Goal: Navigation & Orientation: Find specific page/section

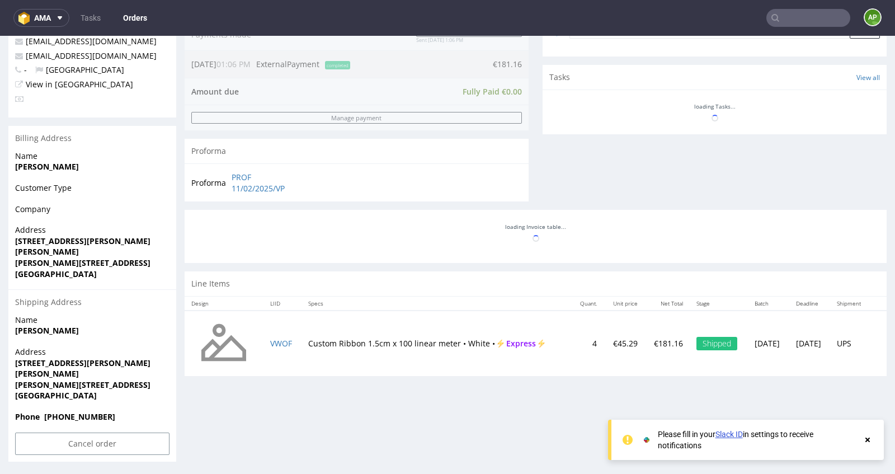
scroll to position [371, 0]
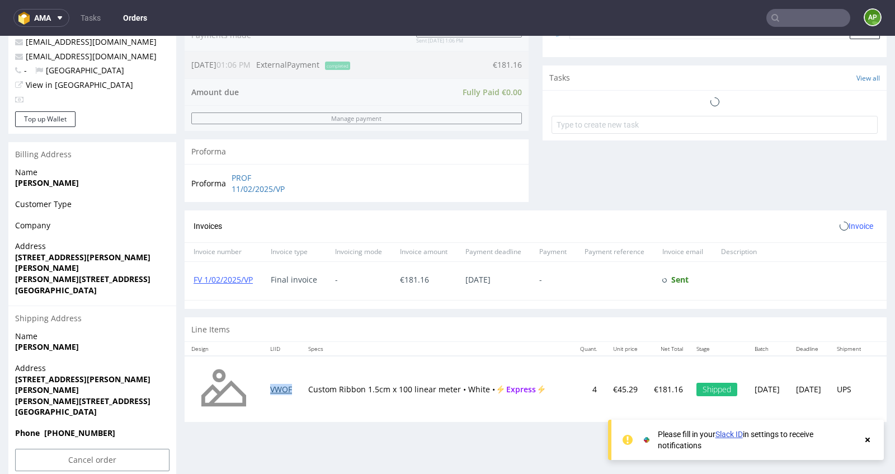
click at [284, 342] on table "Design LIID Specs Quant. Unit price Net Total Stage Batch Deadline Shipment VWO…" at bounding box center [536, 382] width 702 height 80
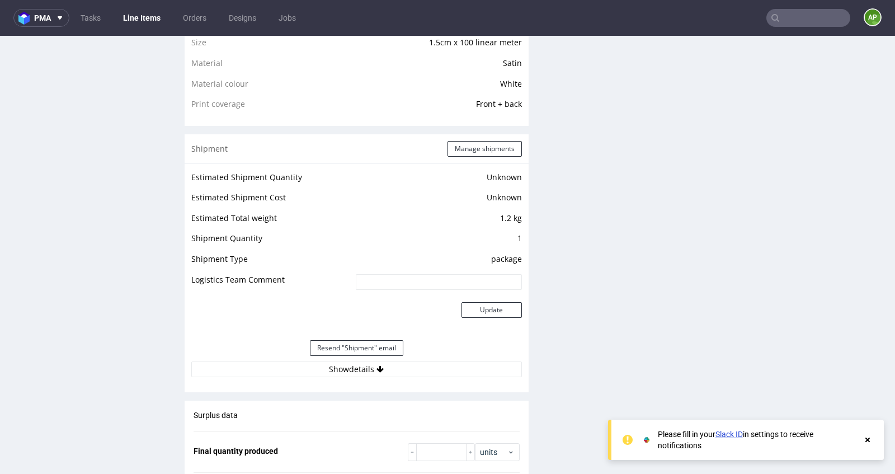
scroll to position [986, 0]
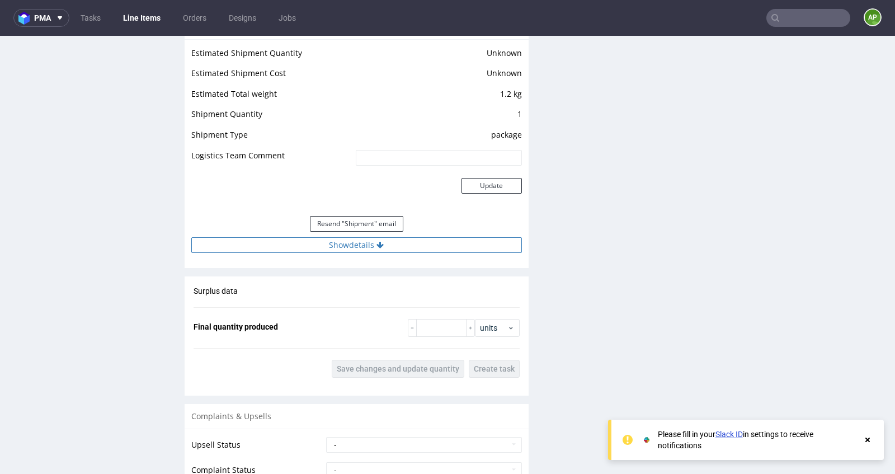
click at [366, 244] on button "Show details" at bounding box center [356, 245] width 330 height 16
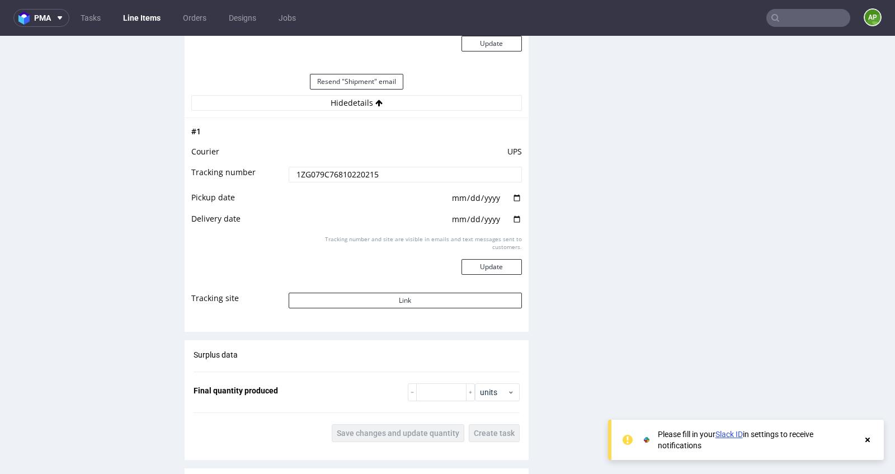
scroll to position [1131, 0]
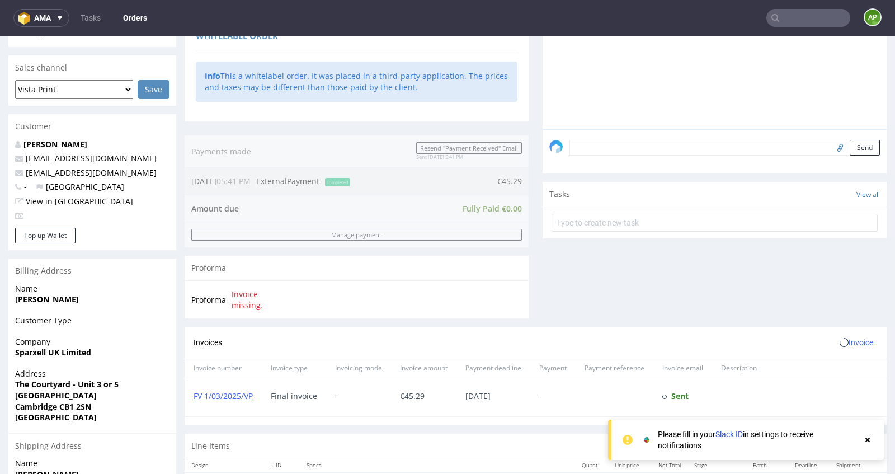
scroll to position [431, 0]
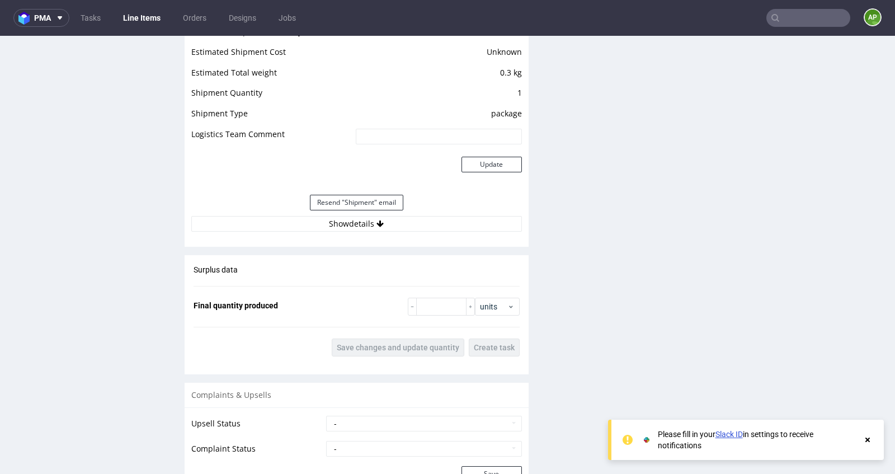
scroll to position [990, 0]
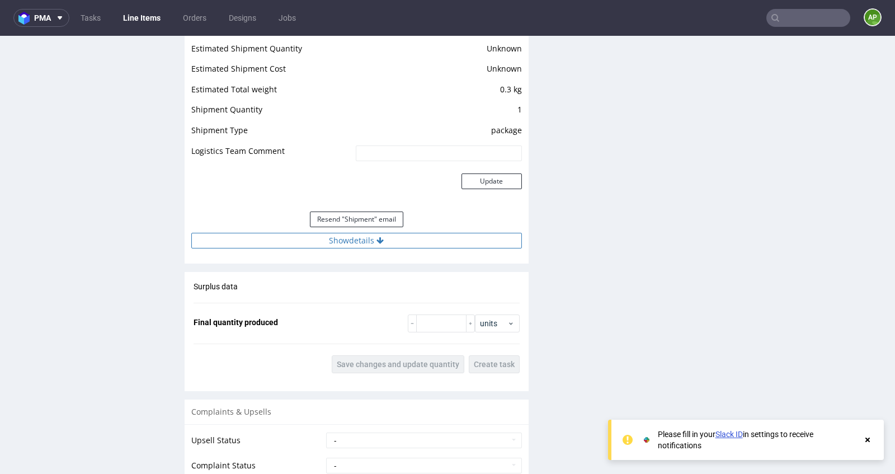
click at [335, 240] on button "Show details" at bounding box center [356, 241] width 330 height 16
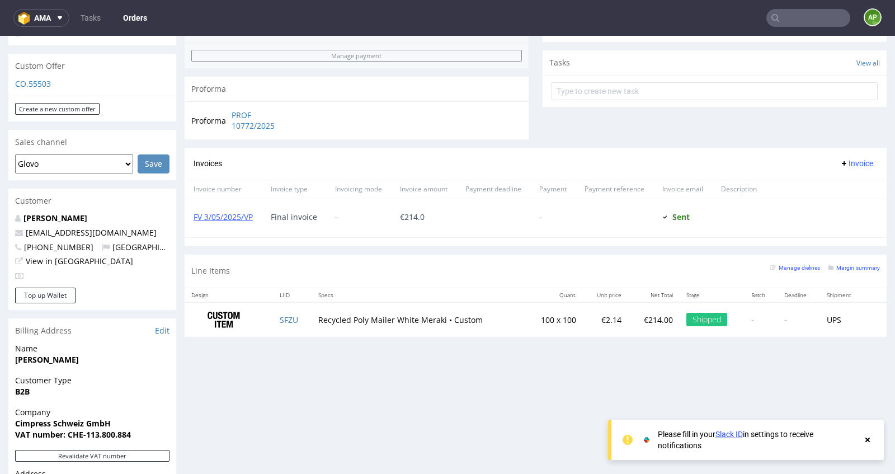
scroll to position [641, 0]
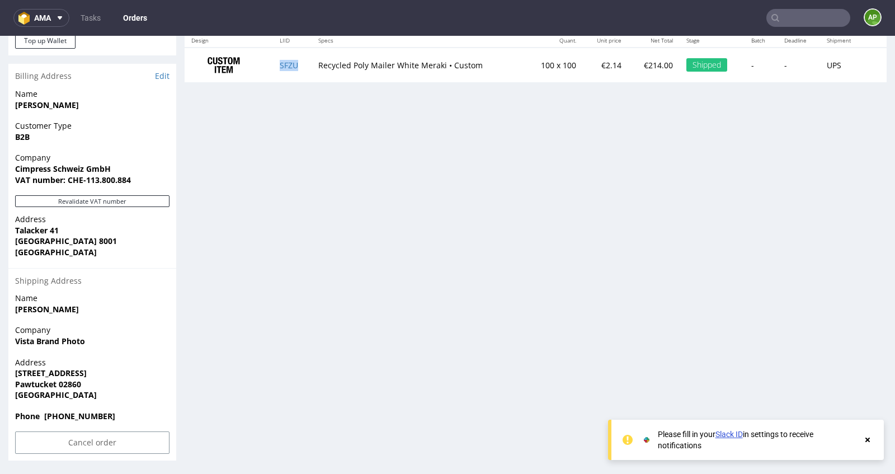
click at [277, 68] on td "SFZU" at bounding box center [292, 65] width 38 height 35
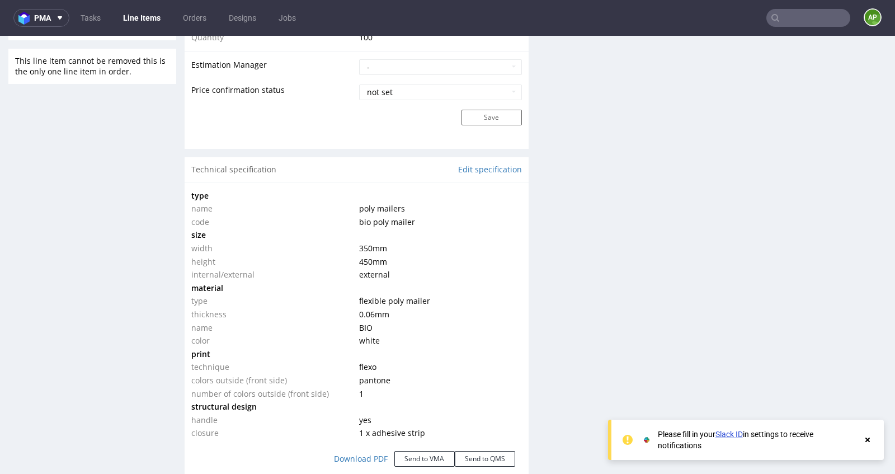
scroll to position [1391, 0]
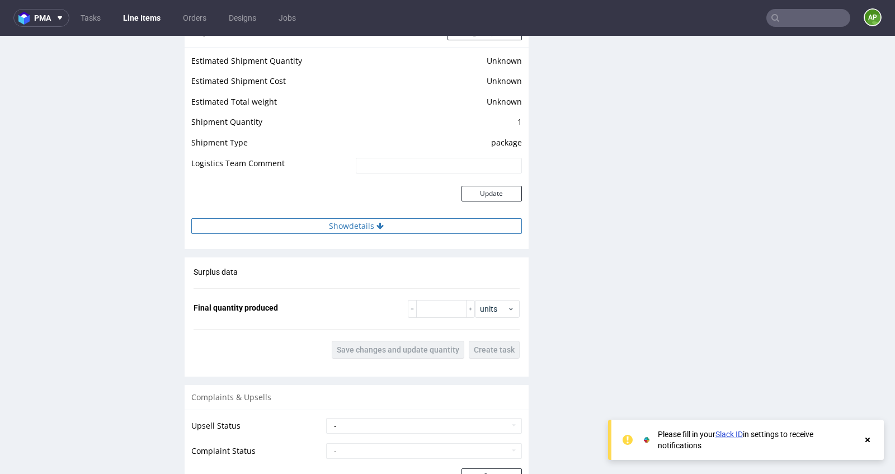
click at [344, 221] on button "Show details" at bounding box center [356, 226] width 330 height 16
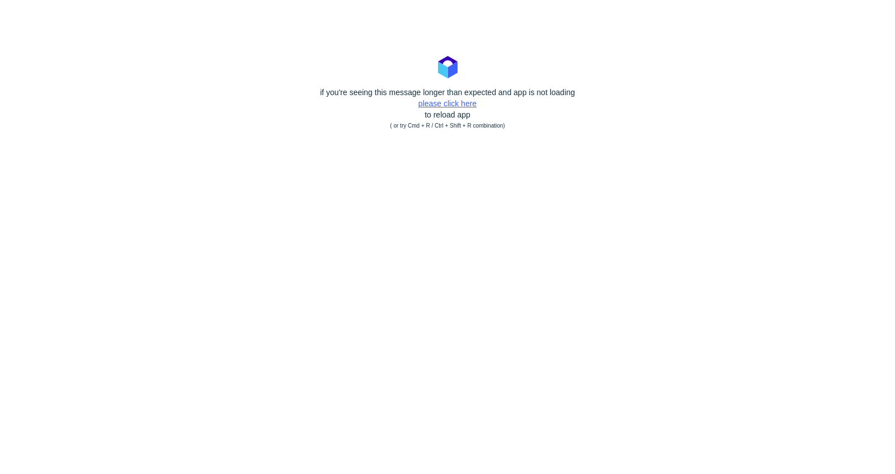
click at [462, 106] on link "please click here" at bounding box center [447, 103] width 58 height 9
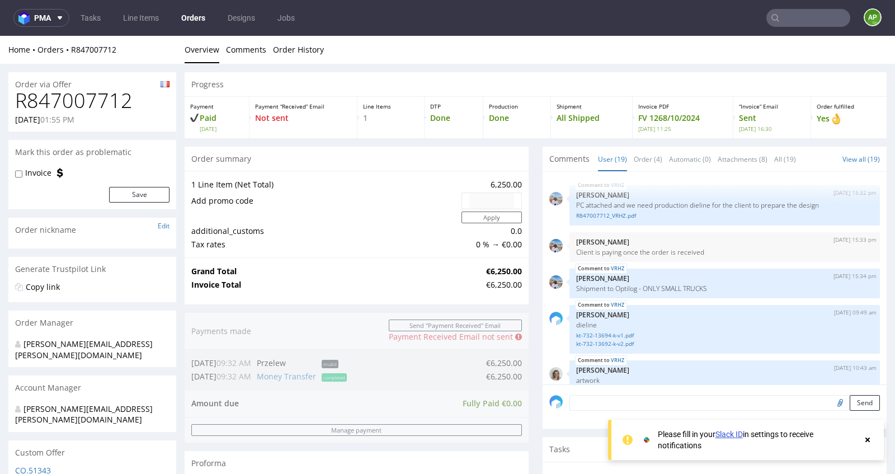
scroll to position [816, 0]
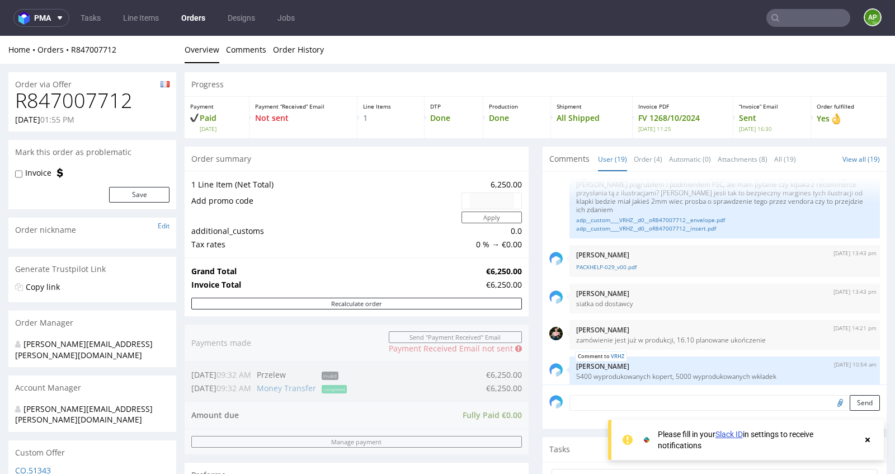
click at [870, 438] on use at bounding box center [867, 439] width 4 height 4
click at [145, 15] on link "Line Items" at bounding box center [140, 18] width 49 height 18
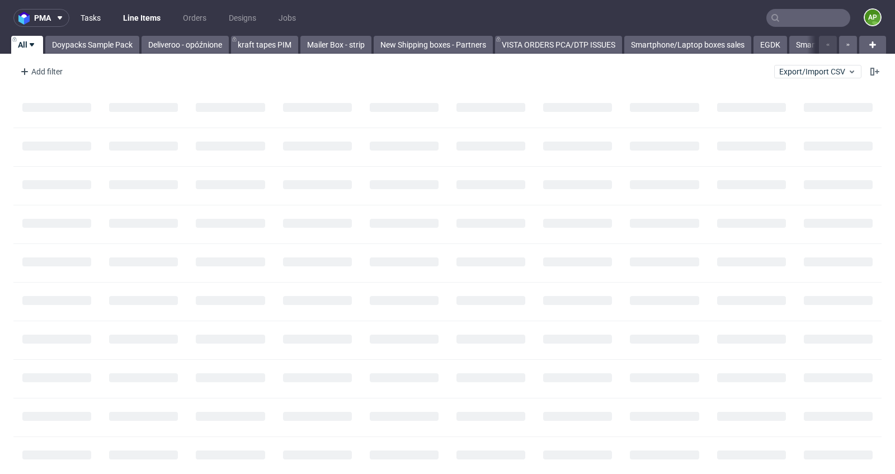
click at [88, 15] on link "Tasks" at bounding box center [91, 18] width 34 height 18
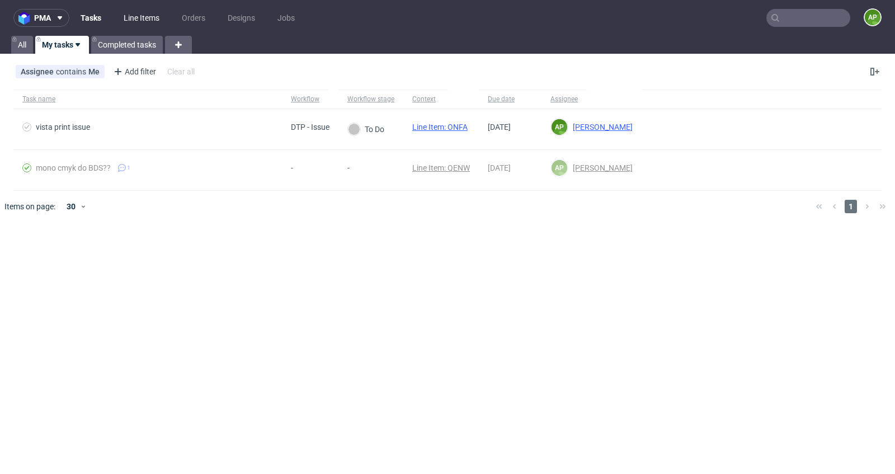
click at [136, 25] on link "Line Items" at bounding box center [141, 18] width 49 height 18
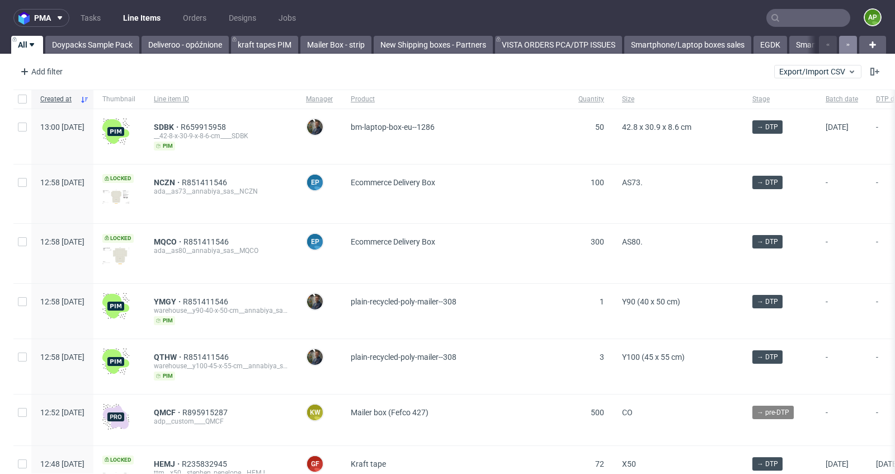
click at [846, 43] on icon "button" at bounding box center [848, 44] width 4 height 9
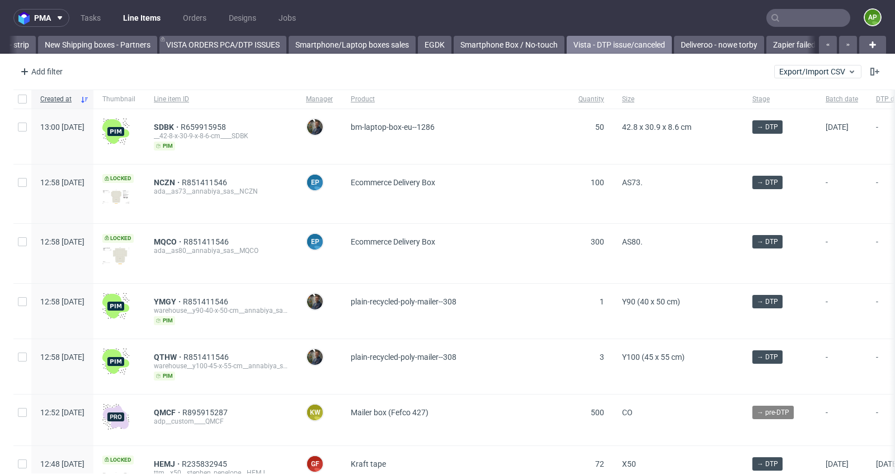
click at [639, 40] on link "Vista - DTP issue/canceled" at bounding box center [618, 45] width 105 height 18
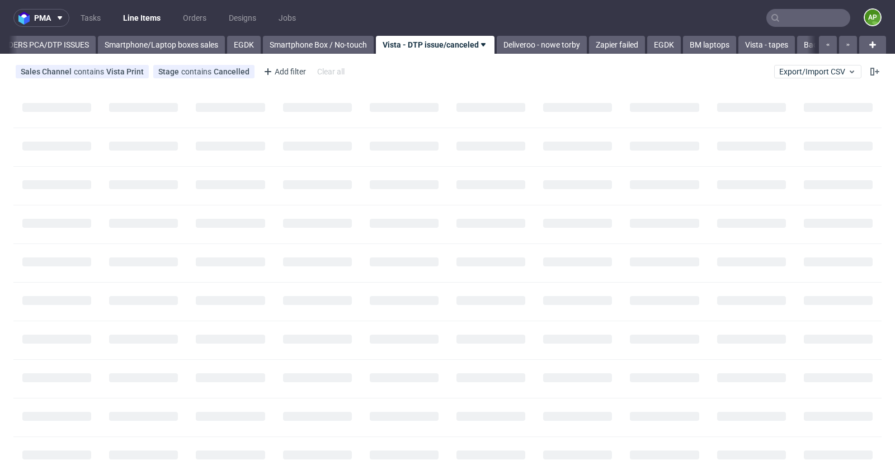
scroll to position [0, 548]
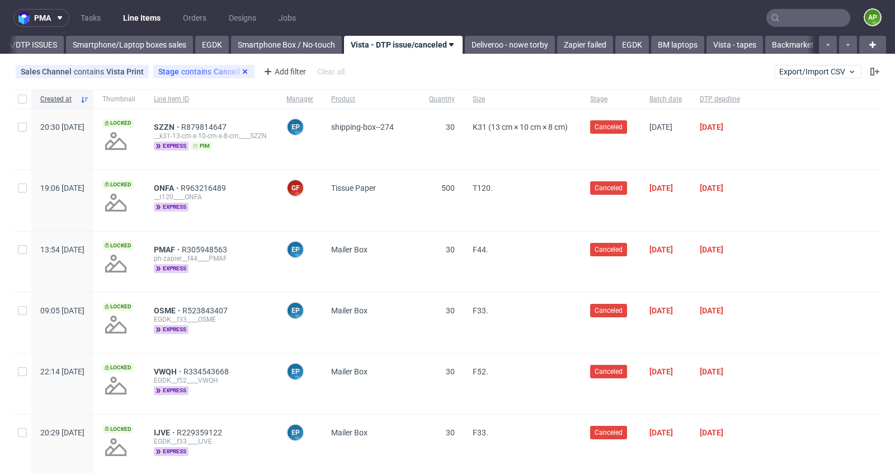
click at [243, 70] on use at bounding box center [245, 71] width 4 height 4
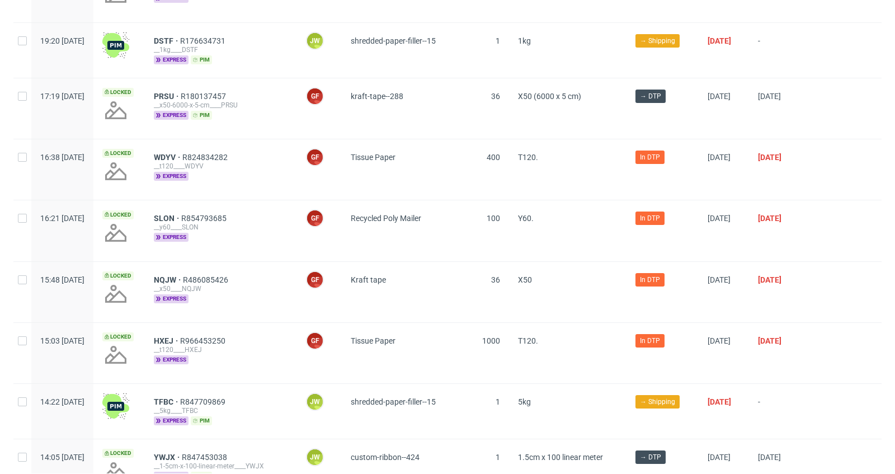
scroll to position [787, 0]
